Goal: Information Seeking & Learning: Understand process/instructions

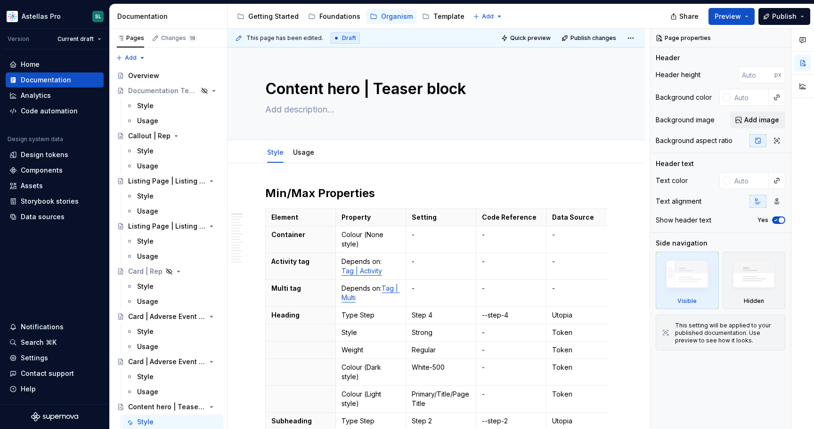
type textarea "*"
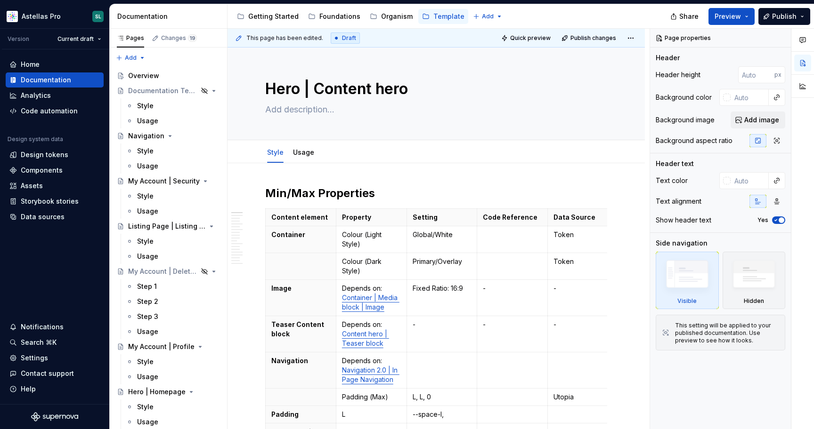
type textarea "*"
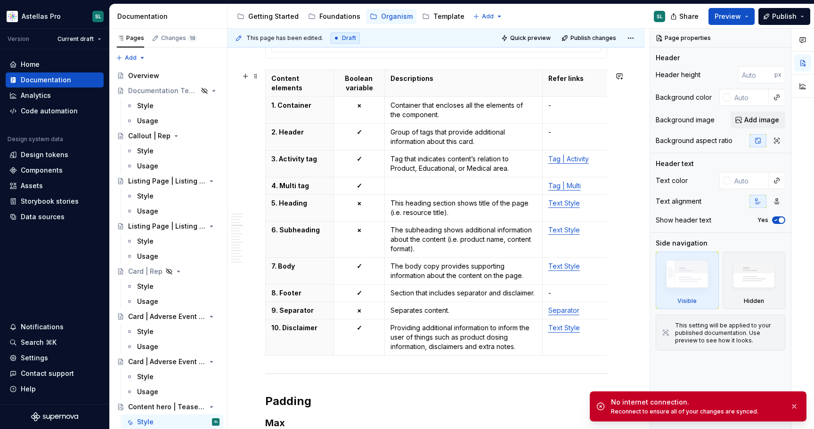
scroll to position [1550, 0]
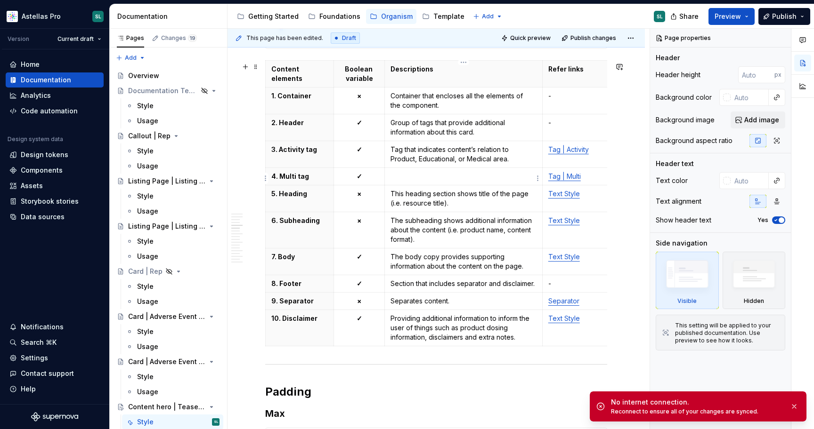
click at [450, 176] on p at bounding box center [463, 176] width 146 height 9
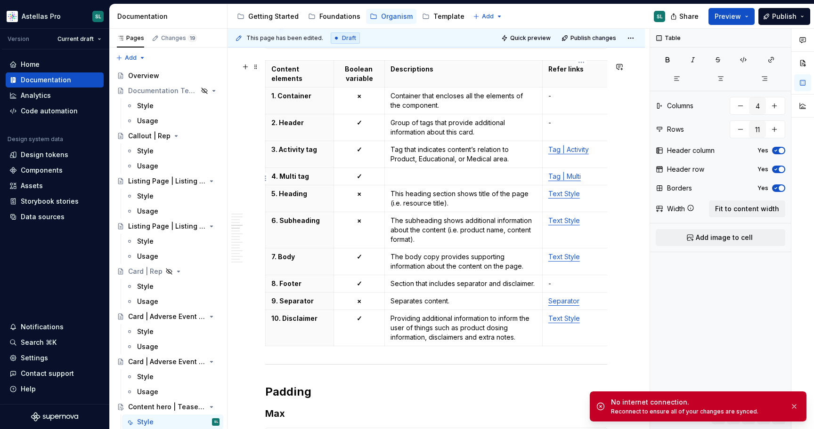
click at [563, 180] on link "Tag | Multi" at bounding box center [564, 176] width 32 height 8
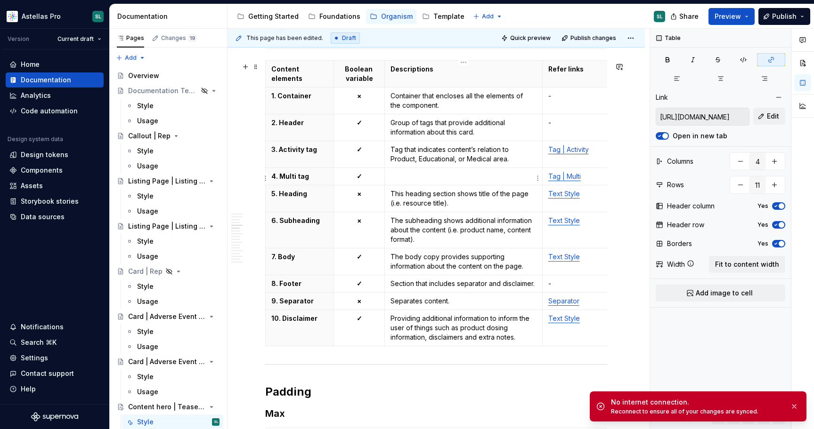
click at [448, 176] on p at bounding box center [463, 176] width 146 height 9
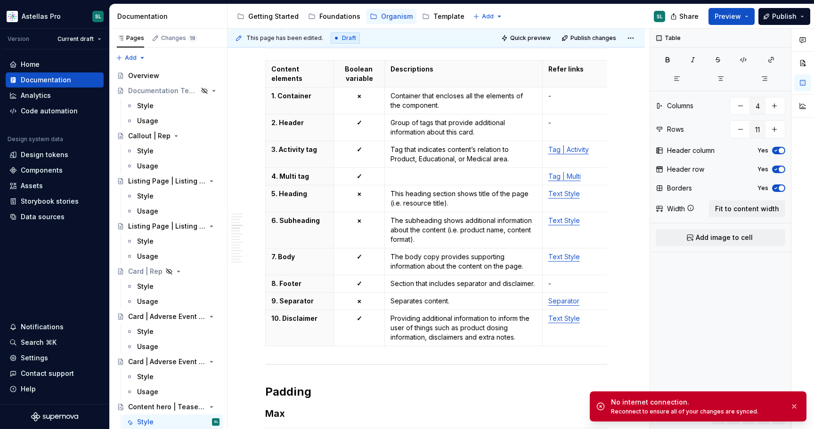
type textarea "*"
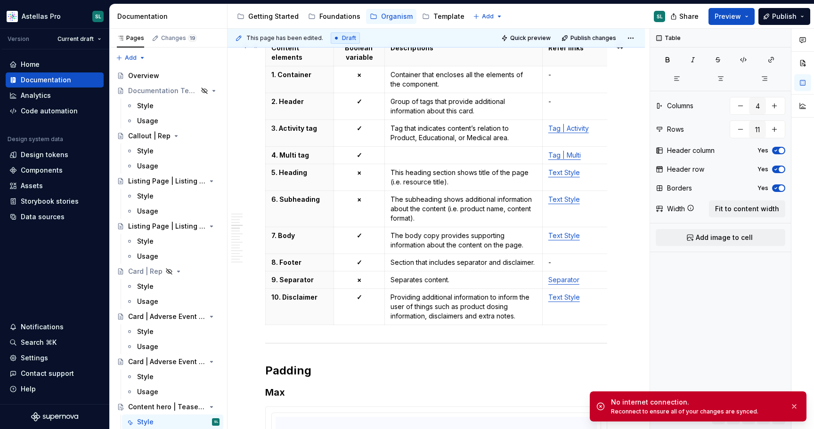
scroll to position [1564, 0]
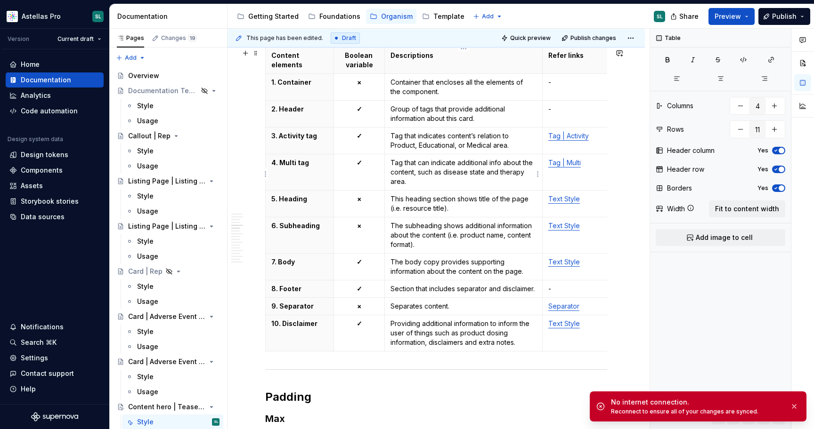
click at [502, 173] on p "Tag that can indicate additional info about the content, such as disease state …" at bounding box center [463, 172] width 146 height 28
click at [447, 172] on p "Tag that can indicate additional info about the content, such as disease state …" at bounding box center [463, 172] width 146 height 28
click at [481, 188] on td "Tag that can indicate additional info about the content, such as Disease state …" at bounding box center [464, 172] width 158 height 36
drag, startPoint x: 501, startPoint y: 173, endPoint x: 444, endPoint y: 174, distance: 57.4
click at [444, 174] on p "Tag that can indicate additional info about the content, such as Disease state …" at bounding box center [463, 172] width 146 height 28
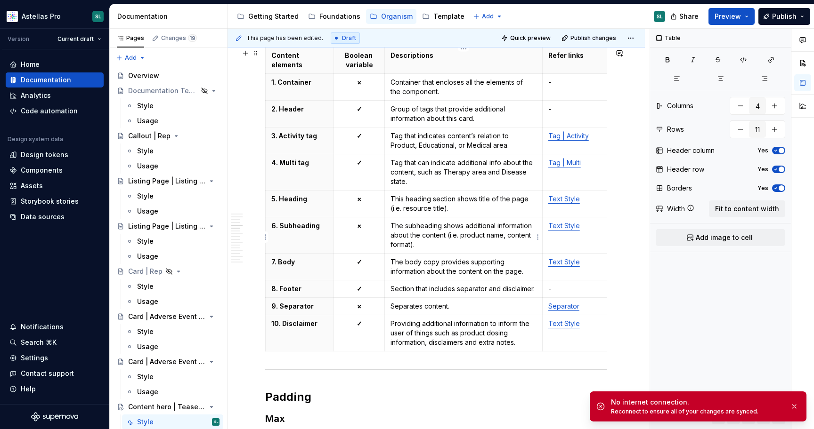
click at [436, 235] on p "The subheading shows additional information about the content (i.e. product nam…" at bounding box center [463, 235] width 146 height 28
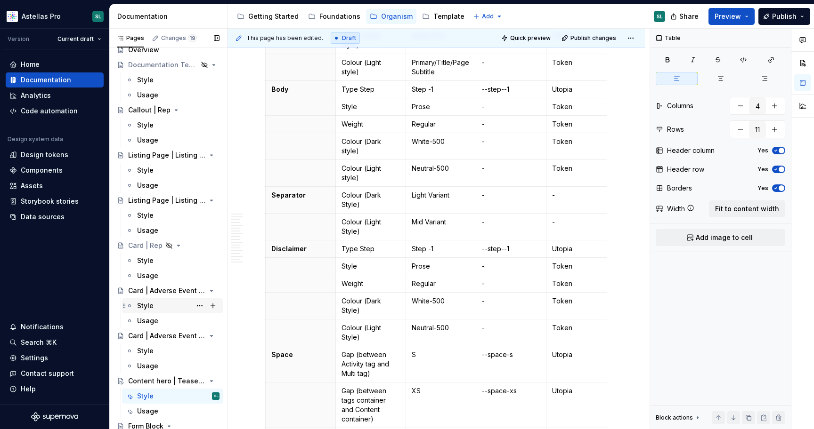
scroll to position [27, 0]
click at [158, 340] on div "Card | Adverse Event Reporting | Full-width" at bounding box center [173, 335] width 91 height 13
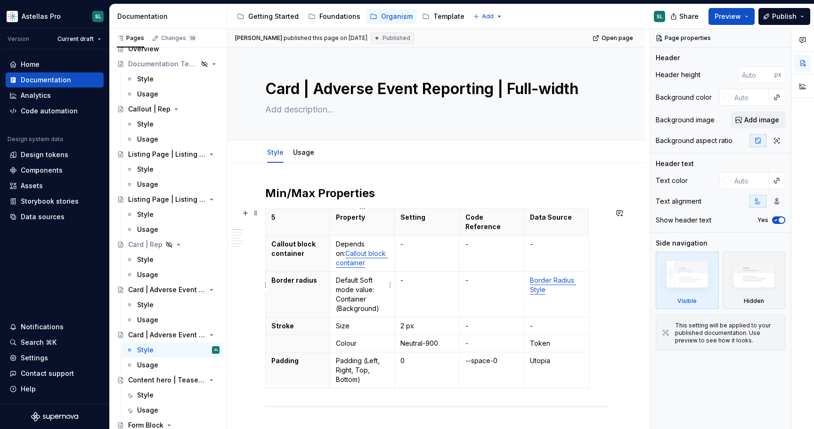
click at [379, 287] on p "Default Soft mode value: Container (Background)" at bounding box center [362, 295] width 53 height 38
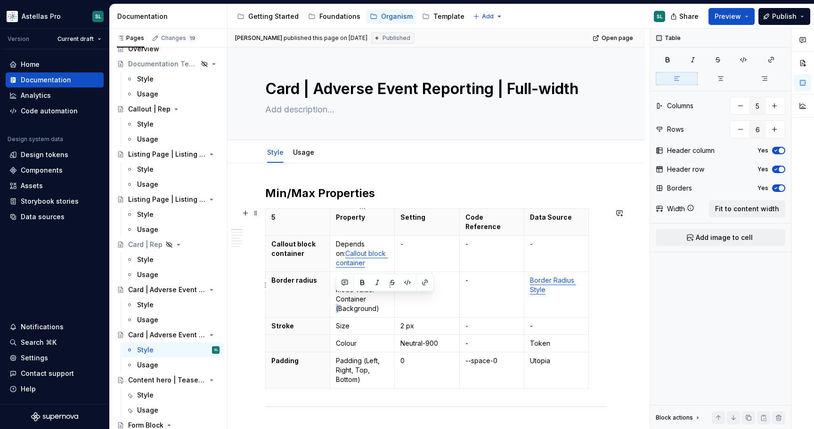
click at [379, 287] on button "button" at bounding box center [377, 282] width 13 height 13
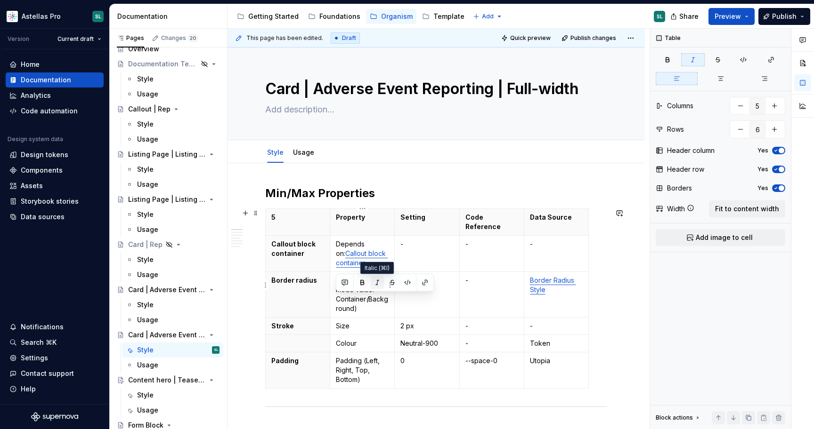
click at [378, 284] on button "button" at bounding box center [377, 282] width 13 height 13
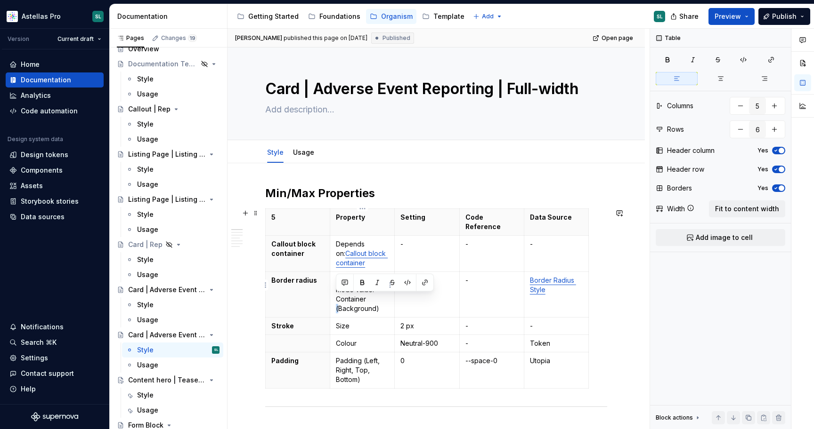
click at [373, 298] on p "Default Soft mode value: Container (Background)" at bounding box center [362, 295] width 53 height 38
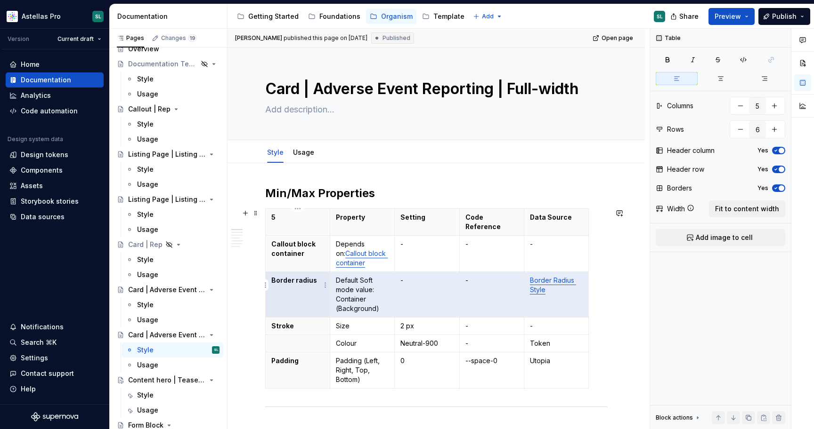
drag, startPoint x: 575, startPoint y: 294, endPoint x: 305, endPoint y: 279, distance: 270.7
click at [305, 279] on tr "Border radius Default Soft mode value: Container (Background) - - Border Radius…" at bounding box center [427, 295] width 323 height 46
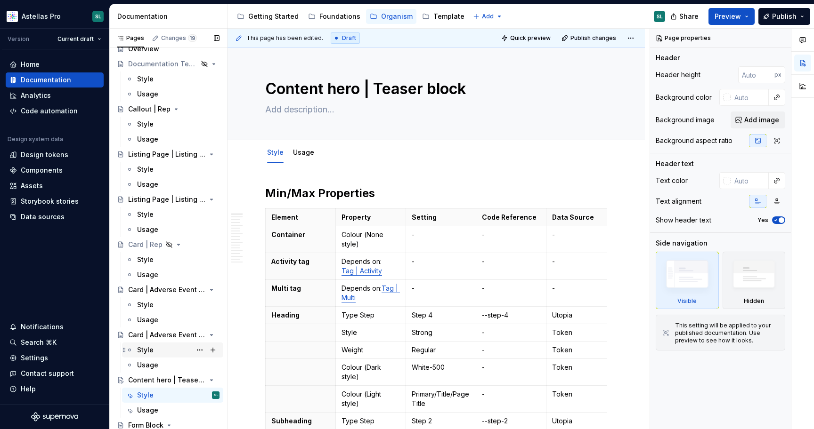
click at [149, 354] on div "Style" at bounding box center [145, 350] width 16 height 9
click at [155, 303] on div "Style" at bounding box center [178, 305] width 82 height 13
type textarea "*"
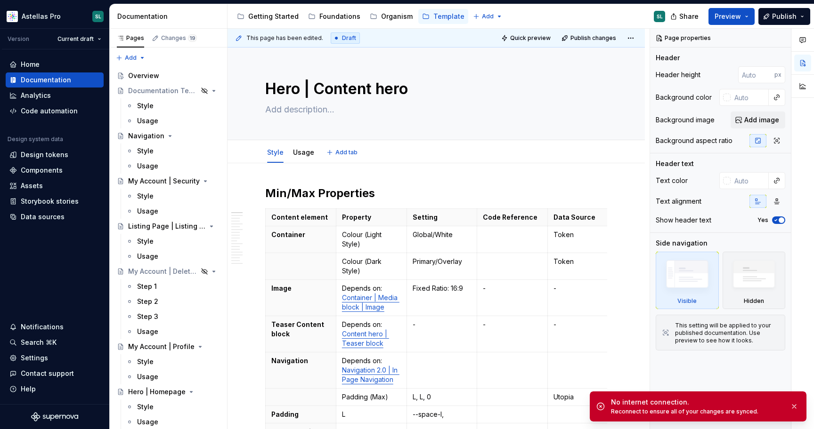
type textarea "*"
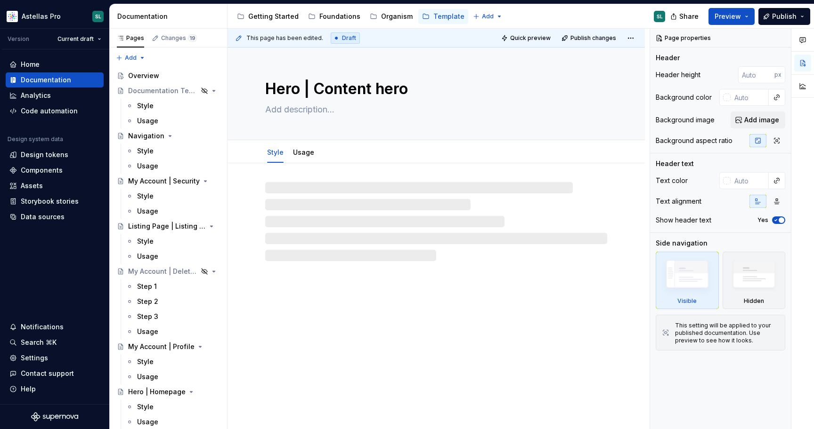
type textarea "*"
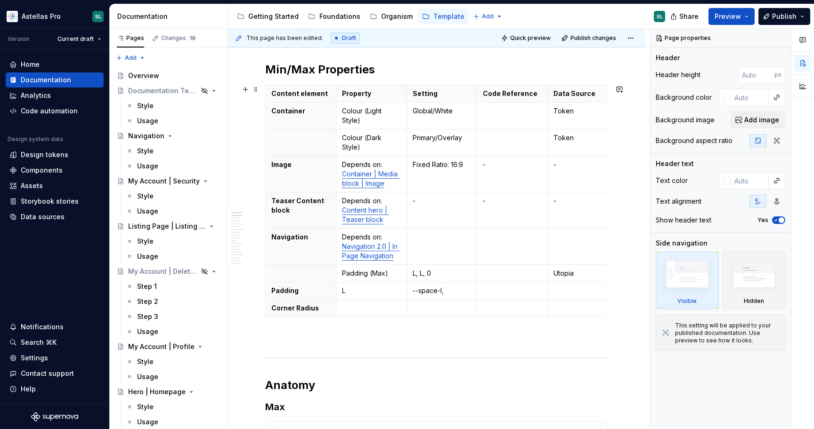
scroll to position [132, 0]
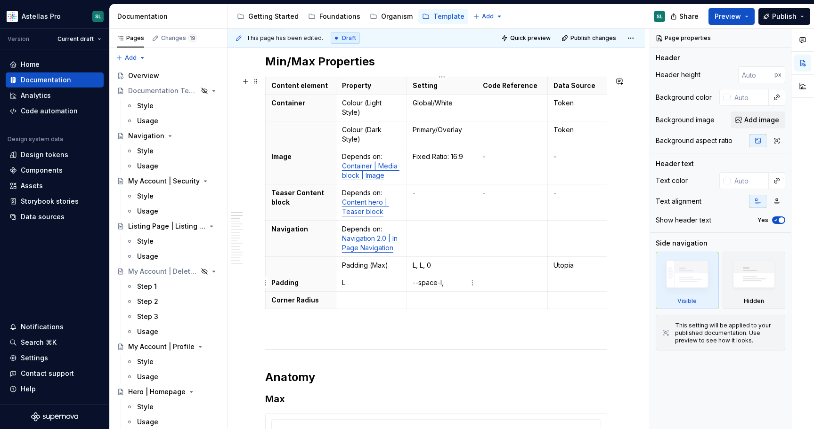
click at [455, 281] on p "--space-l," at bounding box center [441, 282] width 59 height 9
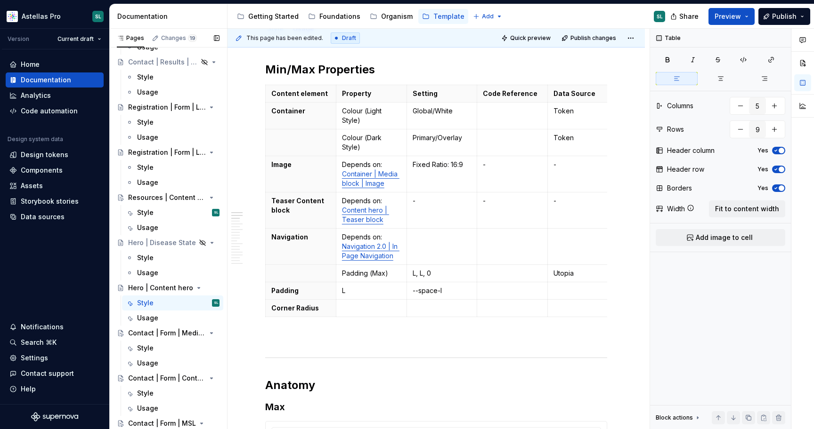
scroll to position [0, 0]
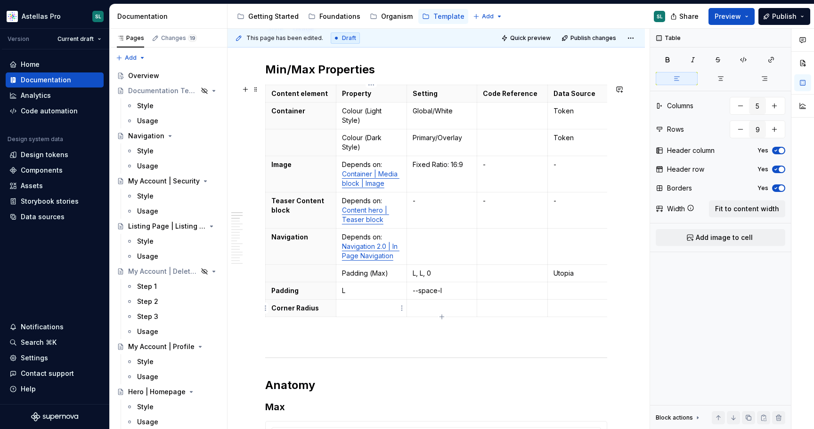
click at [353, 311] on p at bounding box center [371, 308] width 59 height 9
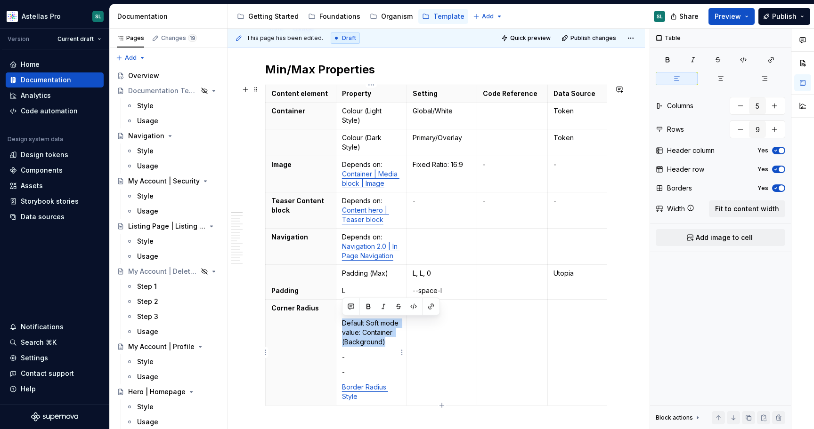
drag, startPoint x: 389, startPoint y: 346, endPoint x: 341, endPoint y: 320, distance: 54.3
click at [341, 321] on td "Border radius Default Soft mode value: Container (Background) - - Border Radius…" at bounding box center [371, 353] width 71 height 106
copy p "Default Soft mode value: Container (Background)"
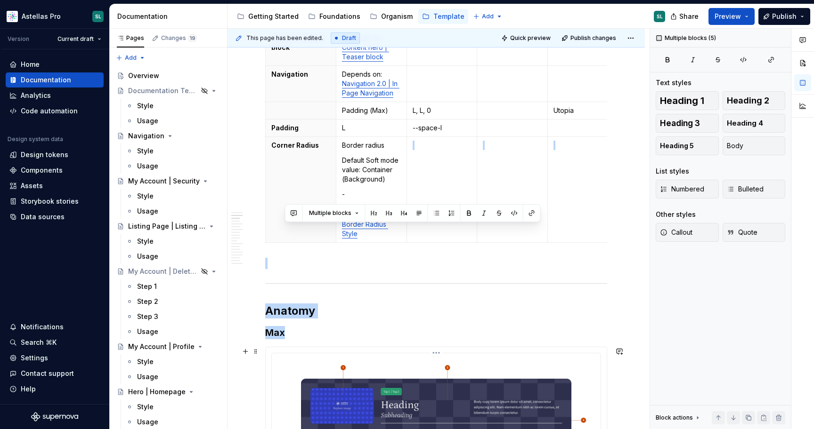
scroll to position [291, 0]
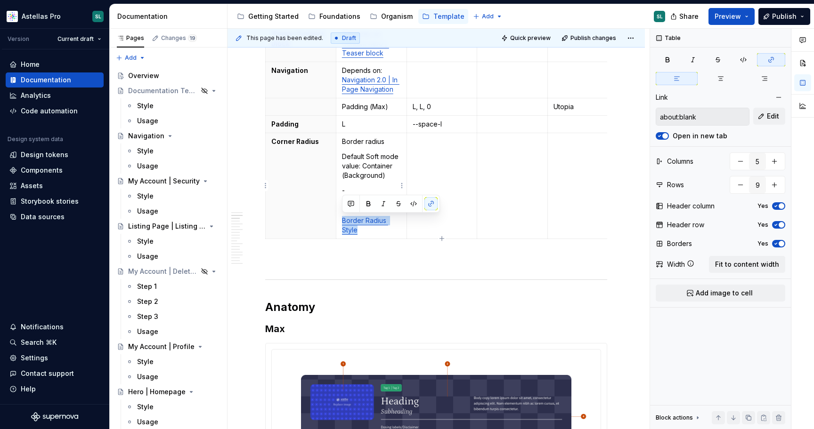
drag, startPoint x: 382, startPoint y: 404, endPoint x: 341, endPoint y: 220, distance: 188.6
click at [341, 220] on td "Border radius Default Soft mode value: Container (Background) - - Border Radius…" at bounding box center [371, 186] width 71 height 106
copy link "Border Radius Style"
click at [585, 165] on td at bounding box center [583, 186] width 71 height 106
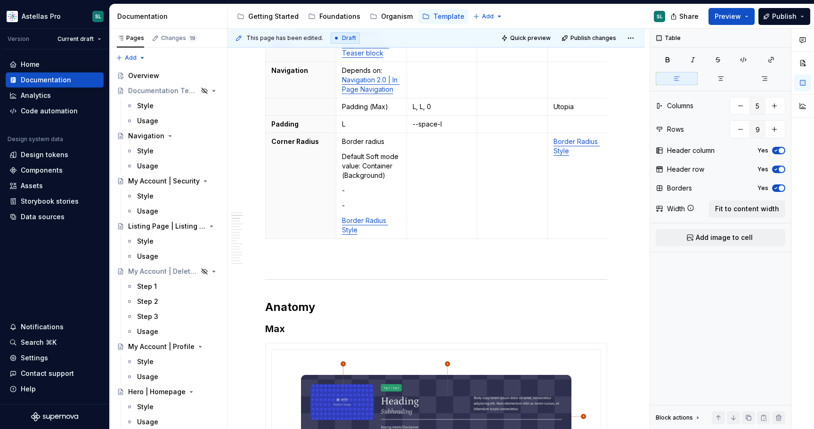
type textarea "*"
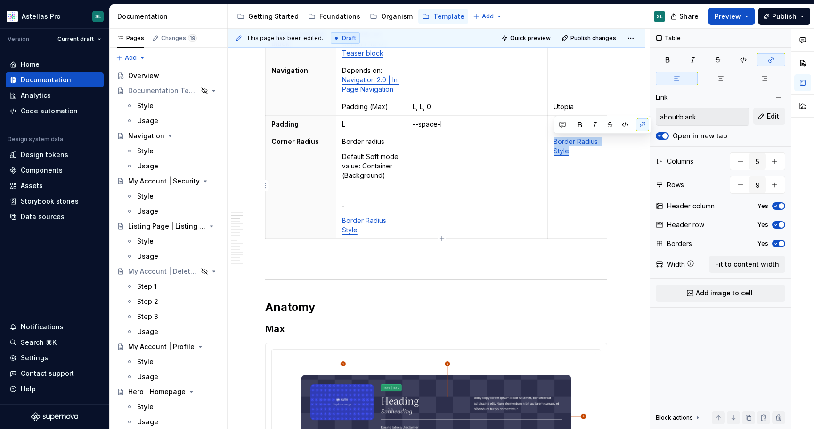
drag, startPoint x: 576, startPoint y: 157, endPoint x: 553, endPoint y: 140, distance: 28.3
click at [553, 140] on td "Border Radius Style" at bounding box center [583, 186] width 71 height 106
click at [771, 112] on span "Edit" at bounding box center [773, 116] width 12 height 9
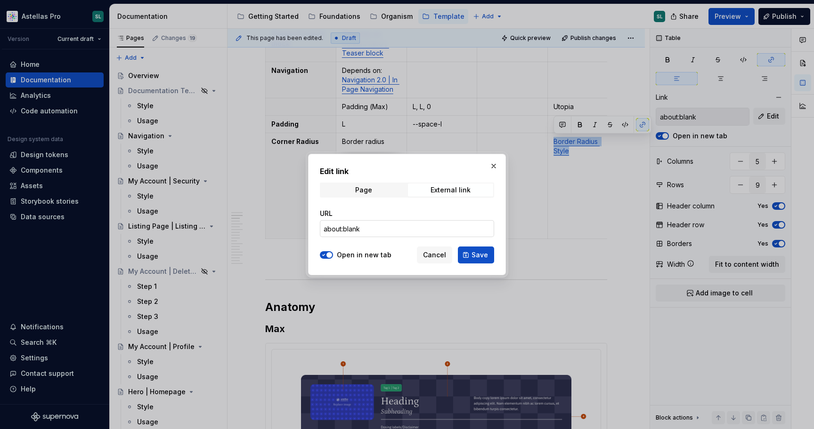
click at [394, 230] on input "about:blank" at bounding box center [407, 228] width 174 height 17
paste input "https://astellas.supernova-docs.io/latest/foundations/border-radius-gG674lkK"
type input "https://astellas.supernova-docs.io/latest/foundations/border-radius-gG674lkK"
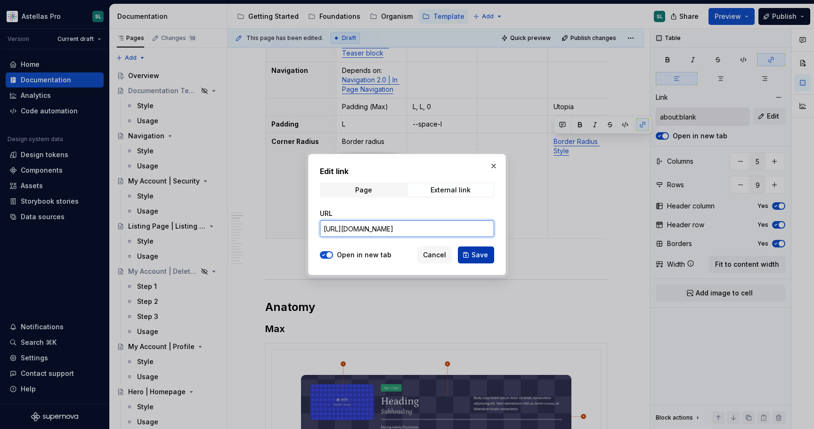
scroll to position [0, 76]
click at [477, 257] on span "Save" at bounding box center [479, 255] width 16 height 9
type input "https://astellas.supernova-docs.io/latest/foundations/border-radius-gG674lkK"
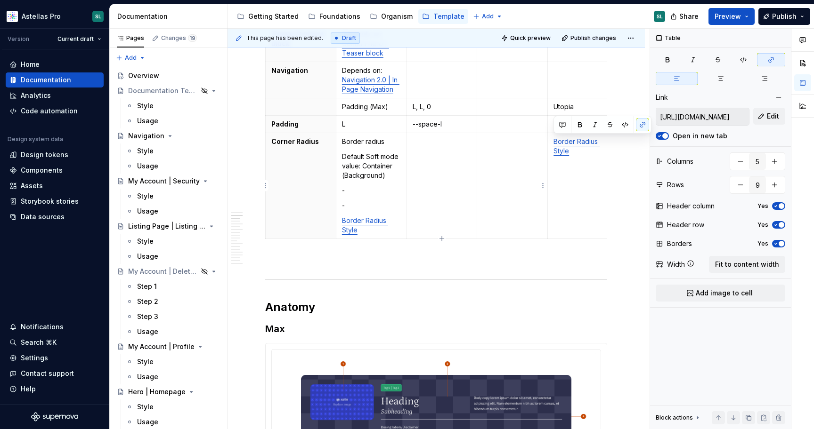
click at [512, 149] on td at bounding box center [512, 186] width 71 height 106
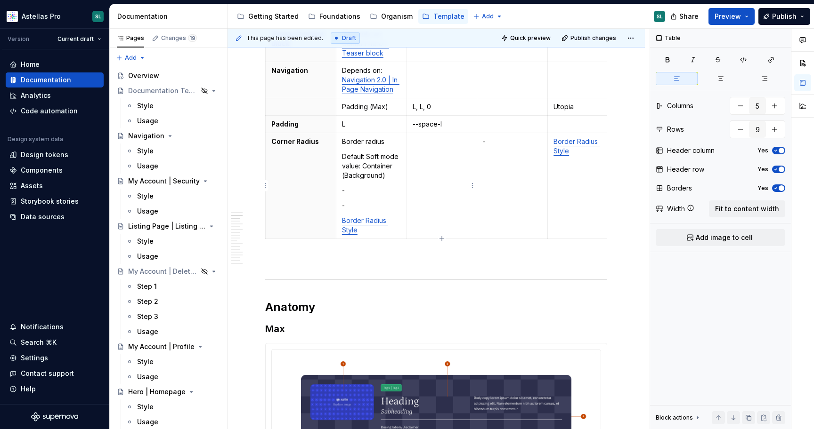
click at [426, 170] on td at bounding box center [441, 186] width 71 height 106
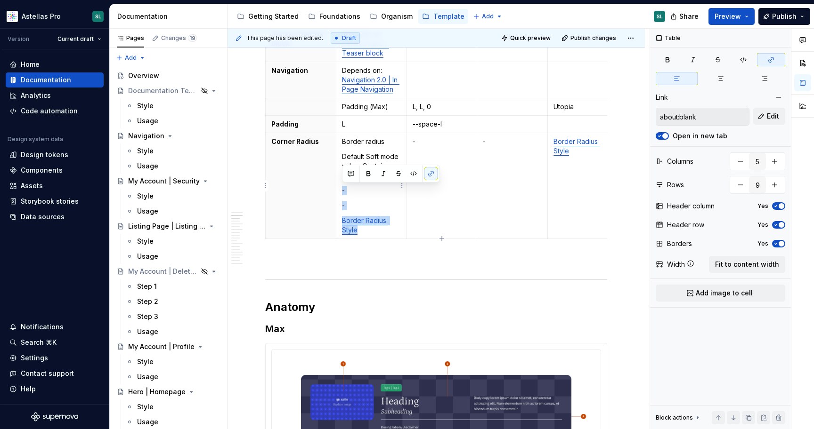
drag, startPoint x: 372, startPoint y: 234, endPoint x: 339, endPoint y: 187, distance: 56.7
click at [339, 187] on td "Border radius Default Soft mode value: Container (Background) - - Border Radius…" at bounding box center [371, 186] width 71 height 106
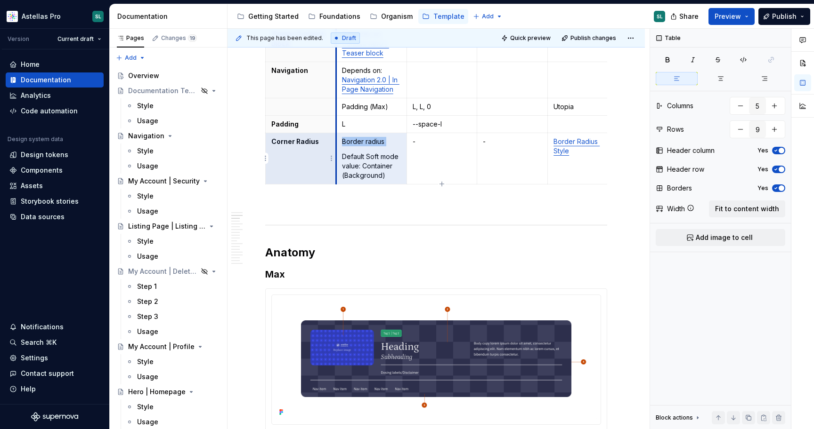
drag, startPoint x: 342, startPoint y: 154, endPoint x: 335, endPoint y: 138, distance: 18.1
click at [335, 138] on tr "Corner Radius Border radius Default Soft mode value: Container (Background) - -…" at bounding box center [442, 158] width 353 height 51
click at [352, 144] on p "Border radius" at bounding box center [371, 141] width 59 height 9
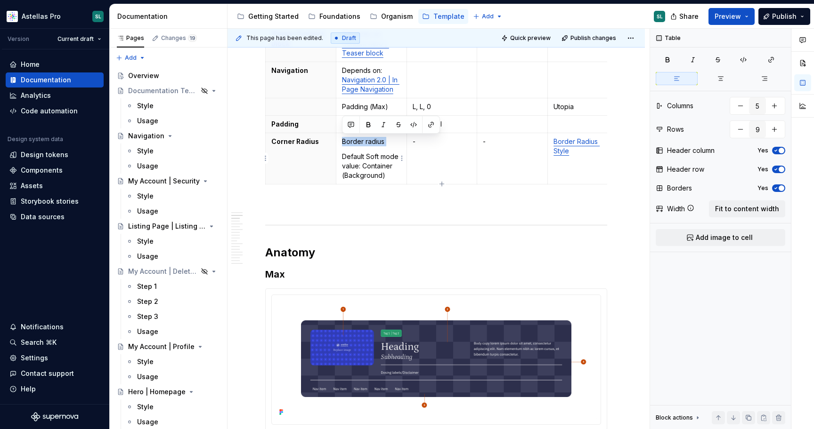
drag, startPoint x: 342, startPoint y: 157, endPoint x: 342, endPoint y: 137, distance: 20.2
click at [342, 137] on td "Border radius Default Soft mode value: Container (Background)" at bounding box center [371, 158] width 71 height 51
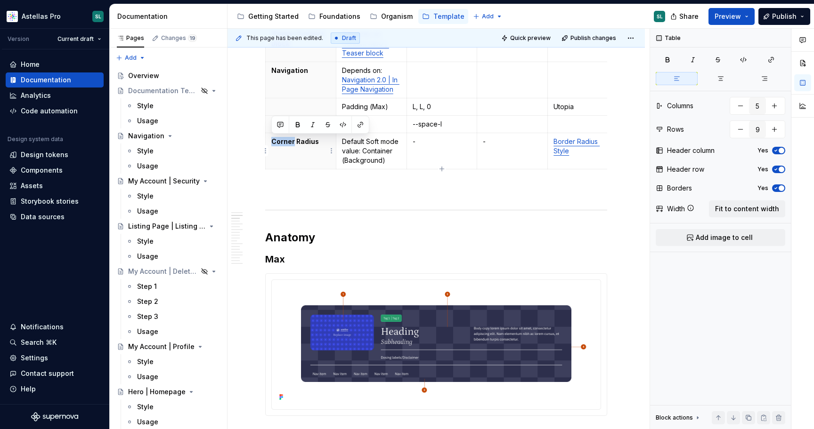
drag, startPoint x: 292, startPoint y: 140, endPoint x: 271, endPoint y: 141, distance: 21.2
click at [271, 141] on p "Corner Radius" at bounding box center [300, 141] width 59 height 9
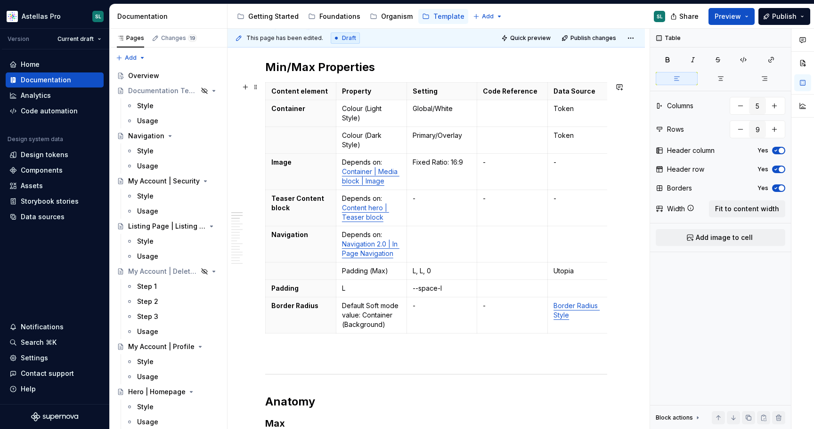
scroll to position [127, 0]
click at [296, 302] on p "Border Radius" at bounding box center [300, 304] width 59 height 9
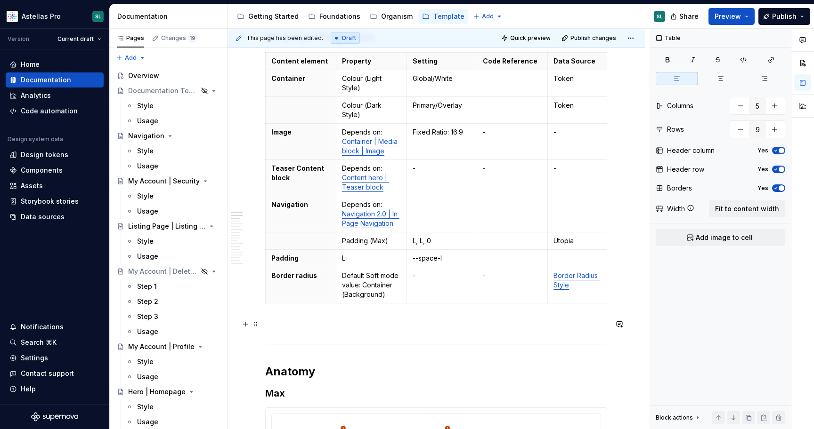
scroll to position [158, 0]
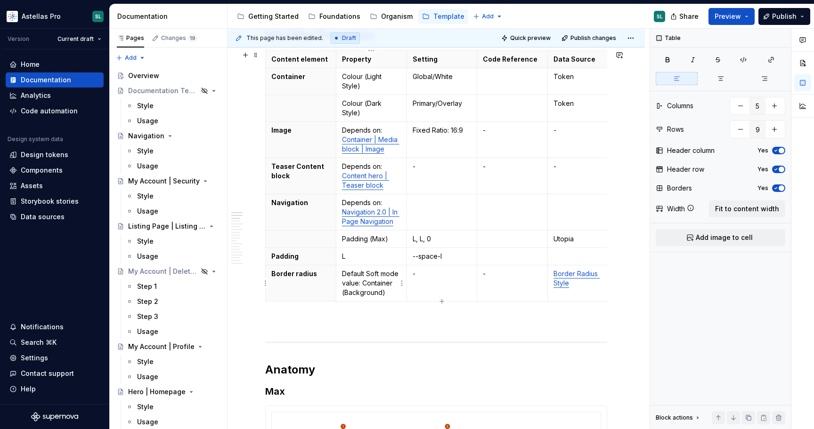
click at [380, 286] on p "Default Soft mode value: Container (Background)" at bounding box center [371, 283] width 59 height 28
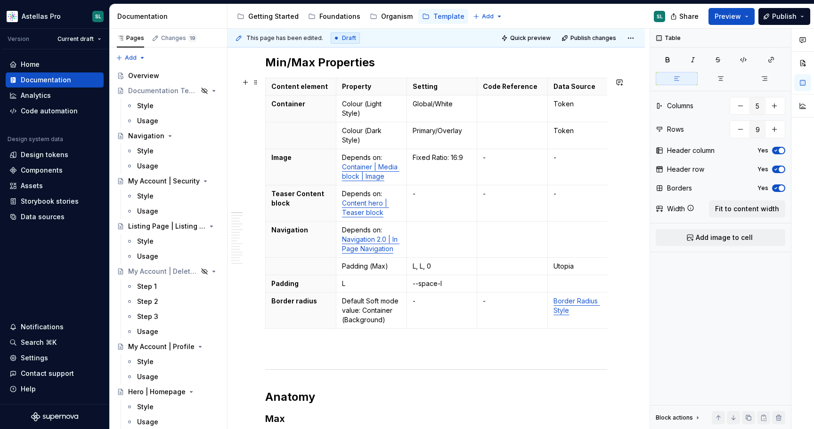
scroll to position [134, 0]
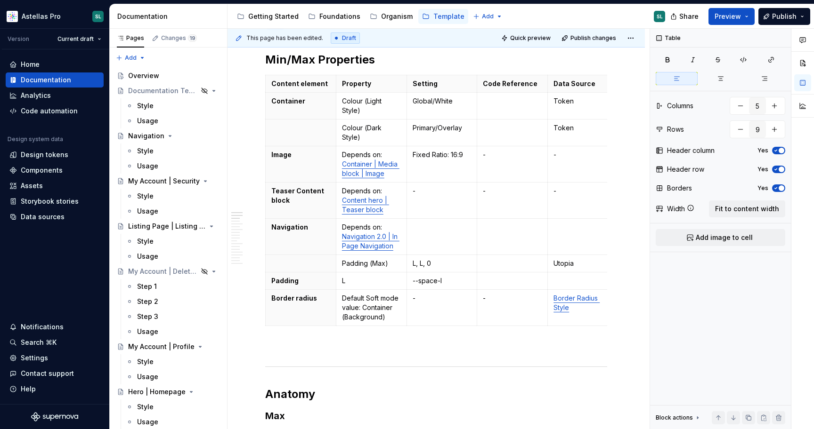
type textarea "*"
click at [321, 302] on p "Border radius" at bounding box center [300, 298] width 59 height 9
drag, startPoint x: 292, startPoint y: 307, endPoint x: 274, endPoint y: 307, distance: 18.8
click at [274, 307] on p "Border radius (Max - with background)" at bounding box center [300, 308] width 59 height 28
click at [273, 307] on p "Border radius ( with background)" at bounding box center [300, 308] width 59 height 28
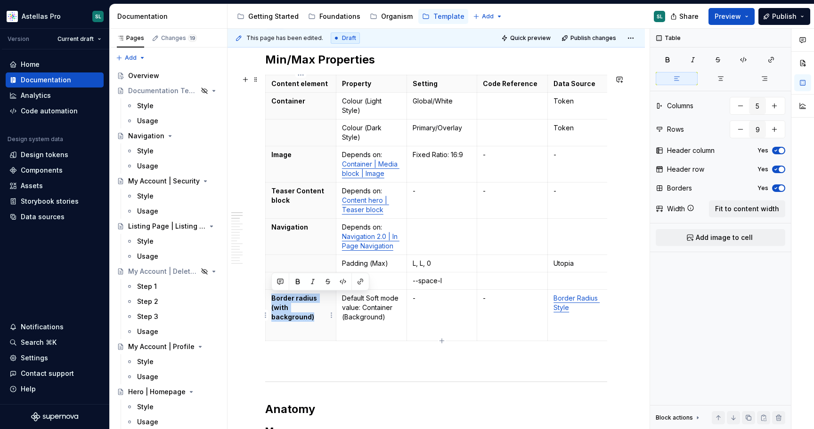
drag, startPoint x: 320, startPoint y: 320, endPoint x: 268, endPoint y: 298, distance: 56.6
click at [268, 298] on th "Border radius (with background)" at bounding box center [301, 315] width 71 height 51
copy p "Border radius (with background)"
click at [274, 314] on p "Border radius (with background)" at bounding box center [300, 308] width 59 height 28
click at [273, 306] on p "Border radius (with background)" at bounding box center [300, 308] width 59 height 28
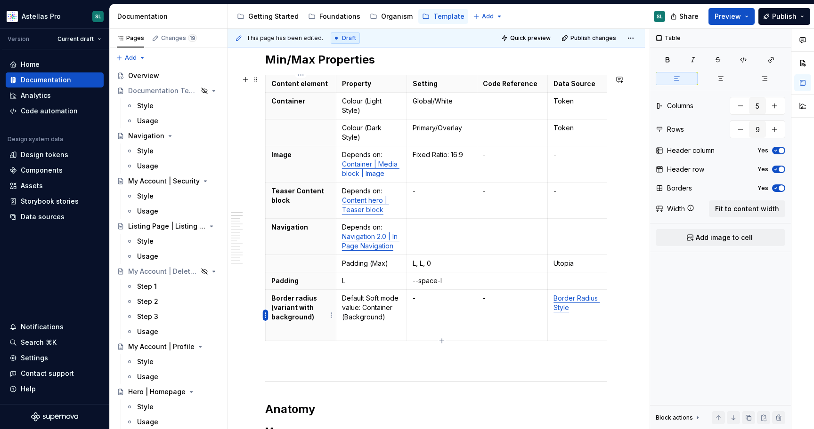
click at [267, 317] on html "Astellas Pro SL Version Current draft Home Documentation Analytics Code automat…" at bounding box center [407, 214] width 814 height 429
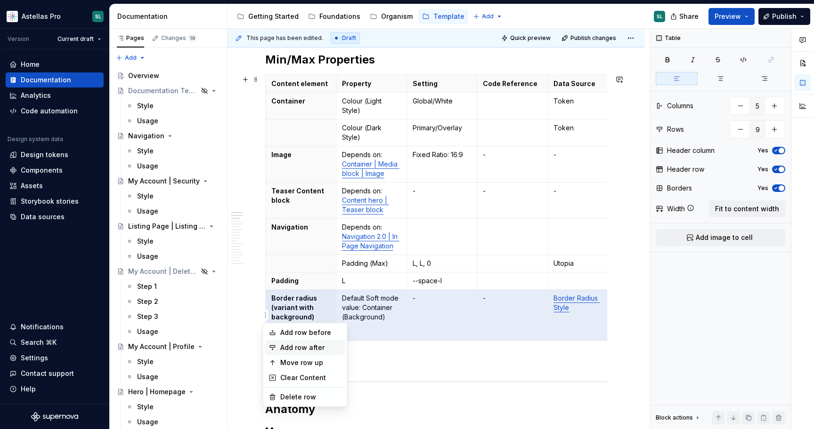
click at [313, 347] on div "Add row after" at bounding box center [310, 347] width 61 height 9
type input "10"
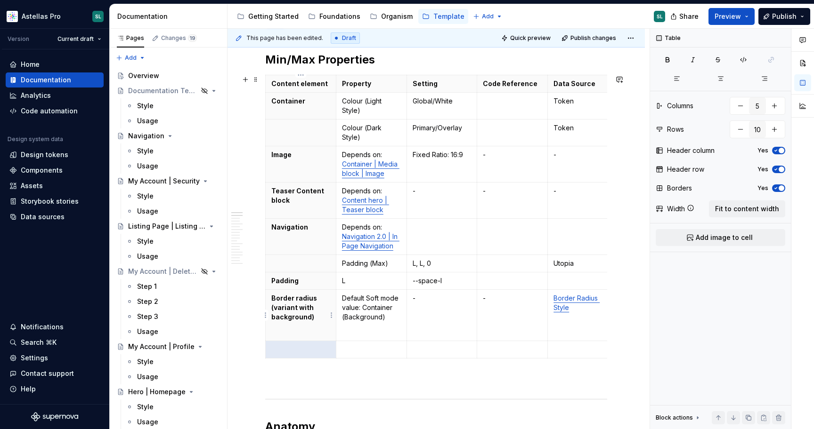
click at [307, 307] on p "Border radius (variant with background)" at bounding box center [300, 308] width 59 height 28
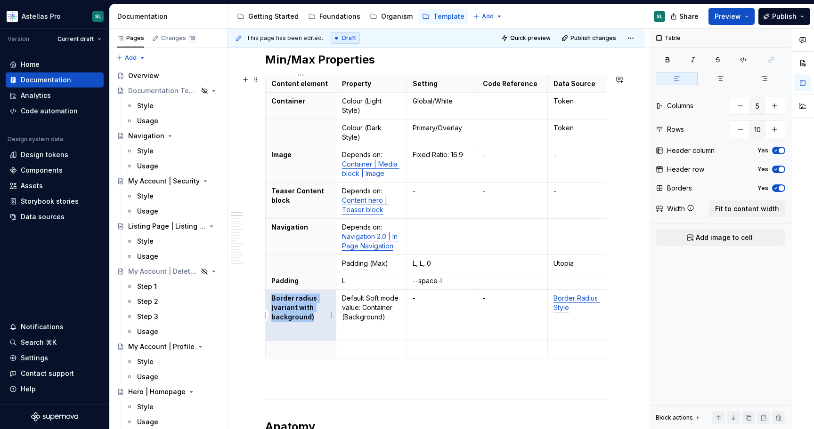
copy p "Border radius (variant with background)"
click at [294, 350] on p at bounding box center [300, 349] width 59 height 9
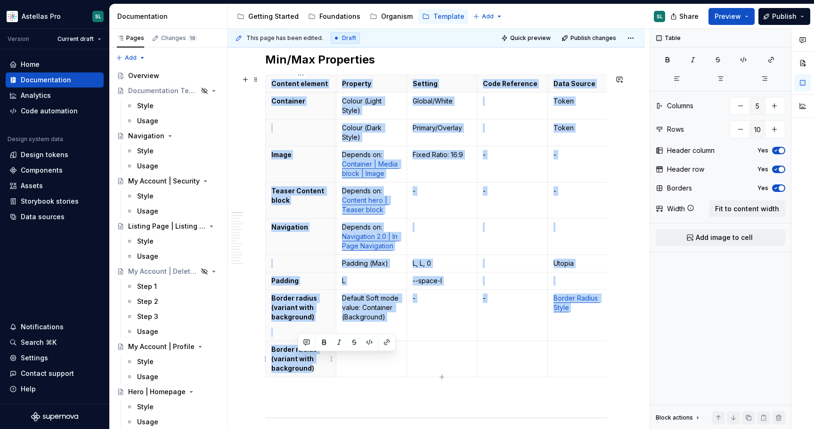
scroll to position [135, 0]
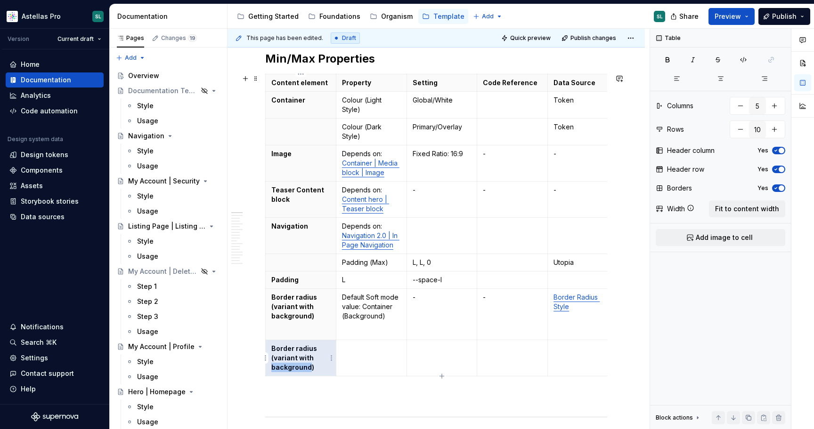
drag, startPoint x: 309, startPoint y: 370, endPoint x: 272, endPoint y: 372, distance: 37.2
click at [272, 372] on p "Border radius (variant with background)" at bounding box center [300, 358] width 59 height 28
drag, startPoint x: 310, startPoint y: 368, endPoint x: 272, endPoint y: 368, distance: 38.6
click at [272, 368] on p "Border radius (variant with background)" at bounding box center [300, 358] width 59 height 28
click at [388, 321] on p "Default Soft mode value: Container (Background)" at bounding box center [371, 307] width 59 height 28
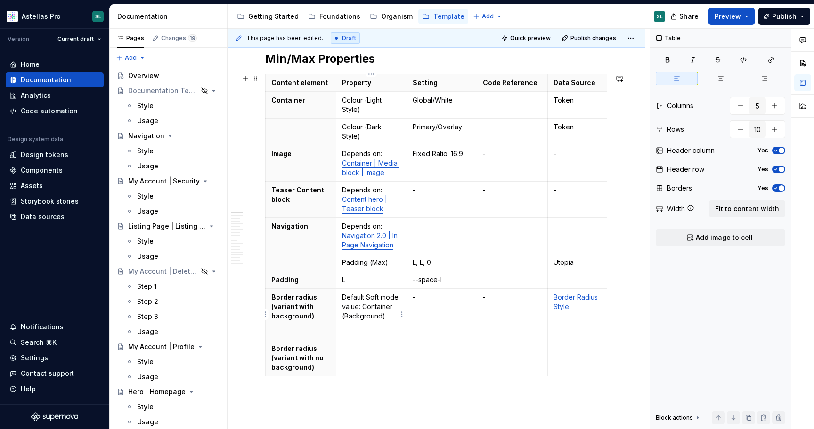
click at [388, 321] on p "Default Soft mode value: Container (Background)" at bounding box center [371, 307] width 59 height 28
click at [376, 359] on td at bounding box center [371, 358] width 71 height 36
click at [435, 360] on td at bounding box center [441, 358] width 71 height 36
click at [502, 353] on p at bounding box center [512, 348] width 59 height 9
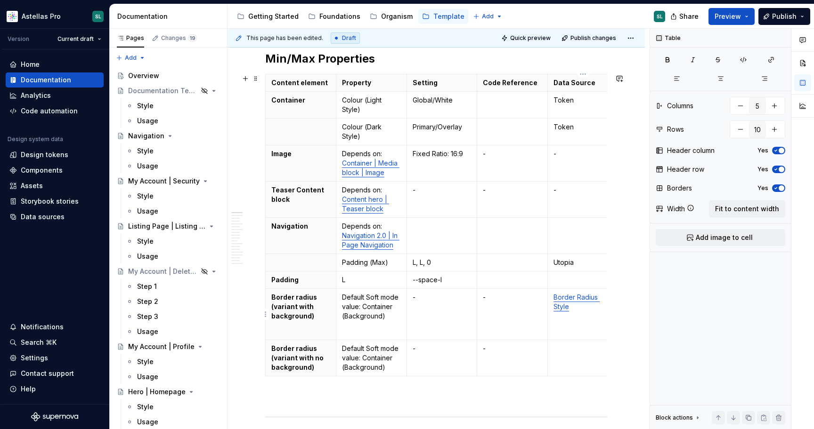
click at [593, 317] on td "Border Radius Style" at bounding box center [583, 314] width 71 height 51
click at [568, 369] on td at bounding box center [583, 358] width 71 height 36
drag, startPoint x: 380, startPoint y: 368, endPoint x: 344, endPoint y: 365, distance: 36.4
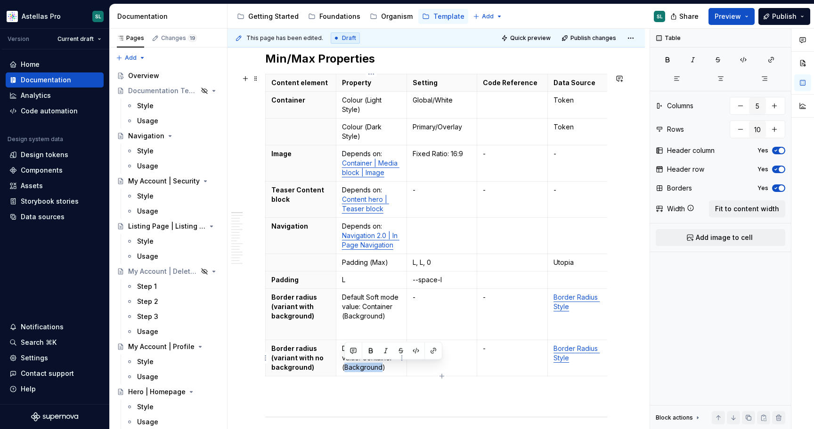
click at [344, 365] on p "Default Soft mode value: Container (Background)" at bounding box center [371, 358] width 59 height 28
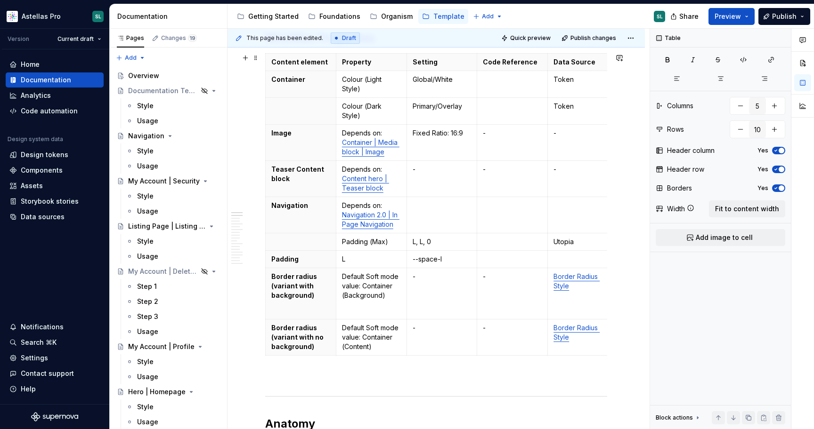
scroll to position [156, 0]
type textarea "*"
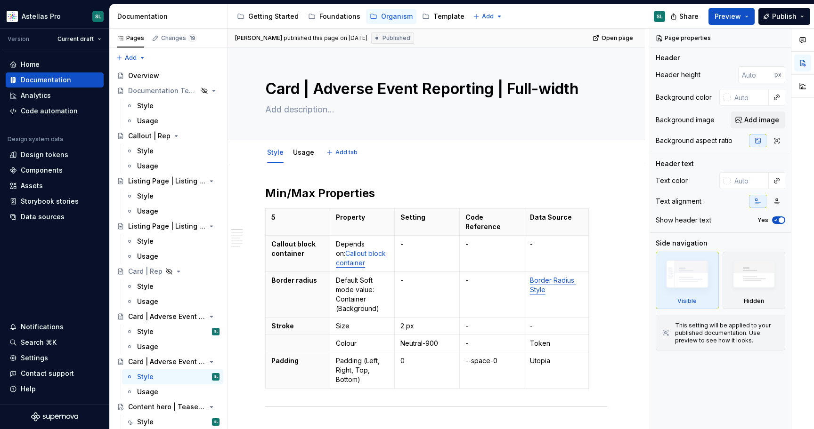
type textarea "*"
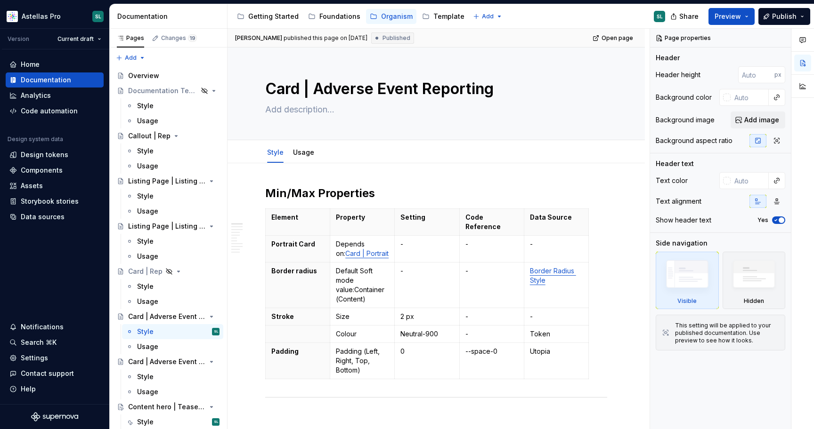
type textarea "*"
